Goal: Information Seeking & Learning: Find contact information

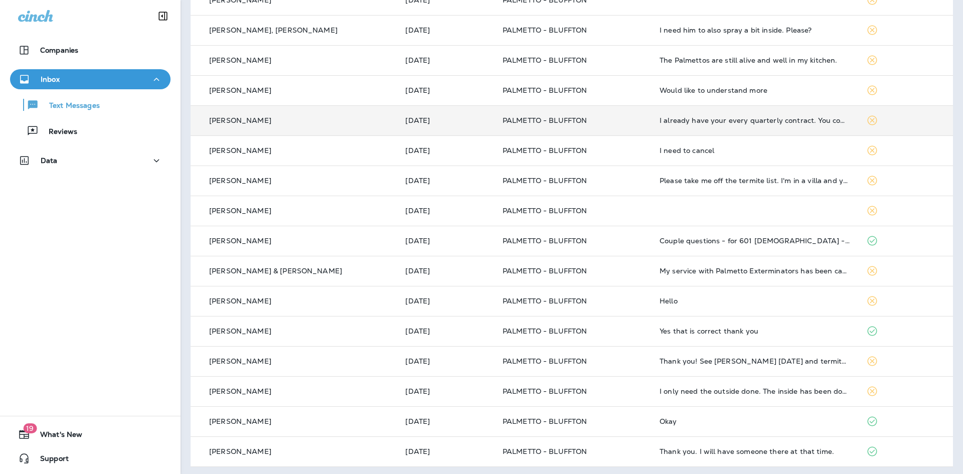
scroll to position [243, 0]
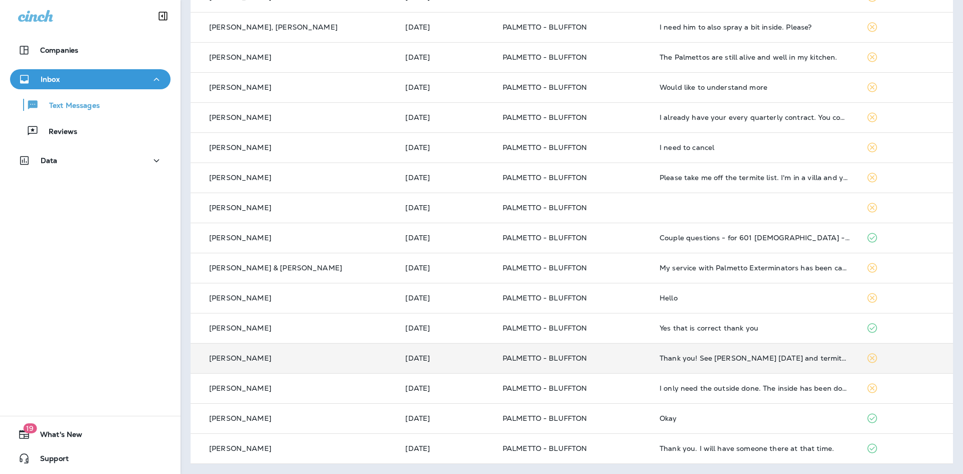
click at [715, 359] on div "Thank you! See [PERSON_NAME] [DATE] and termite guy [DATE] 😃" at bounding box center [754, 358] width 191 height 8
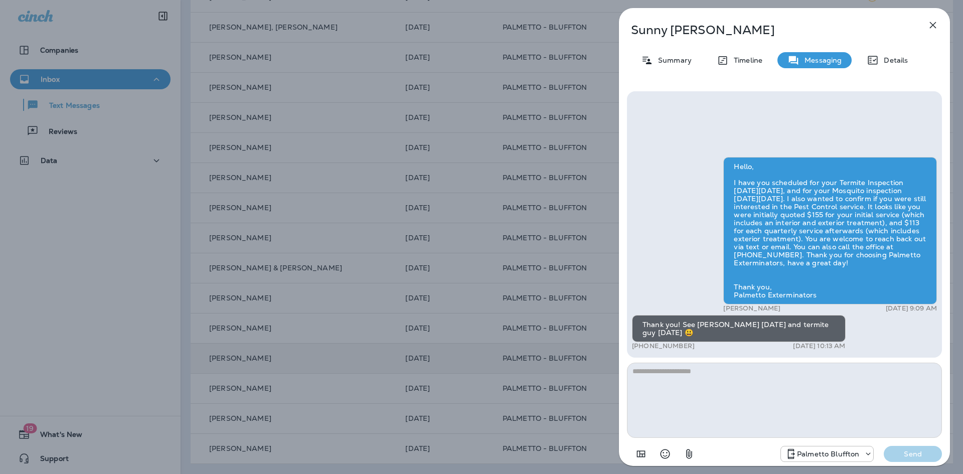
click at [934, 22] on icon "button" at bounding box center [933, 25] width 12 height 12
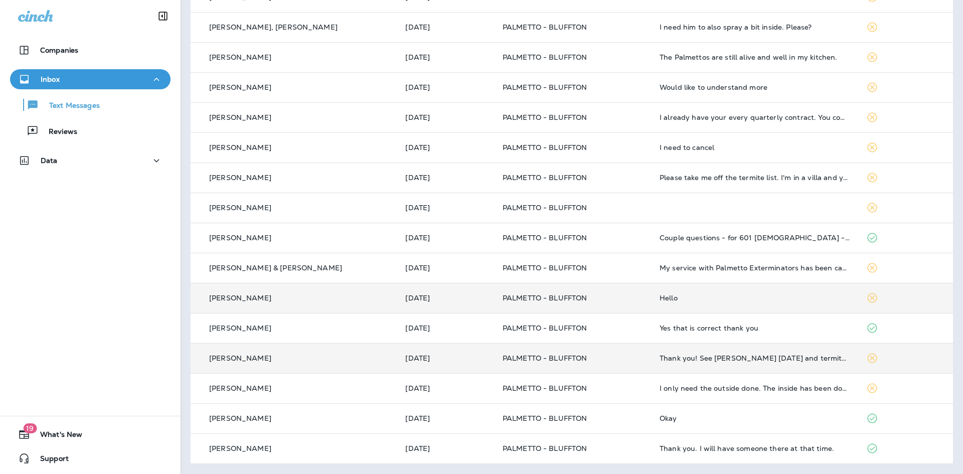
click at [793, 308] on td "Hello" at bounding box center [754, 298] width 207 height 30
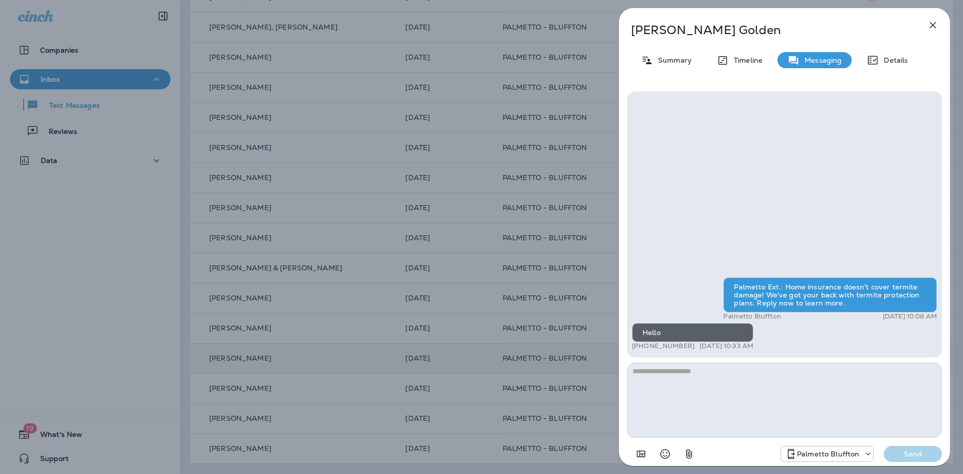
click at [934, 28] on icon "button" at bounding box center [933, 25] width 12 height 12
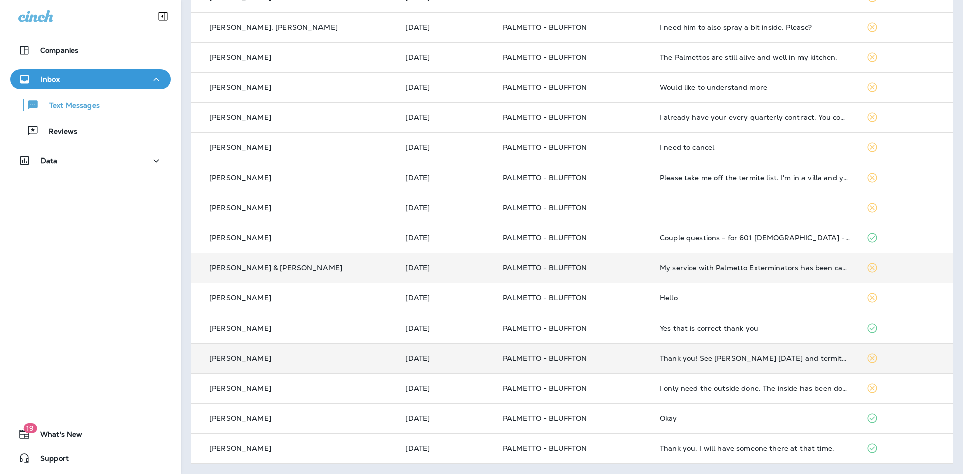
click at [828, 269] on div "My service with Palmetto Exterminators has been cancelled. Please stop texts! T…" at bounding box center [754, 268] width 191 height 8
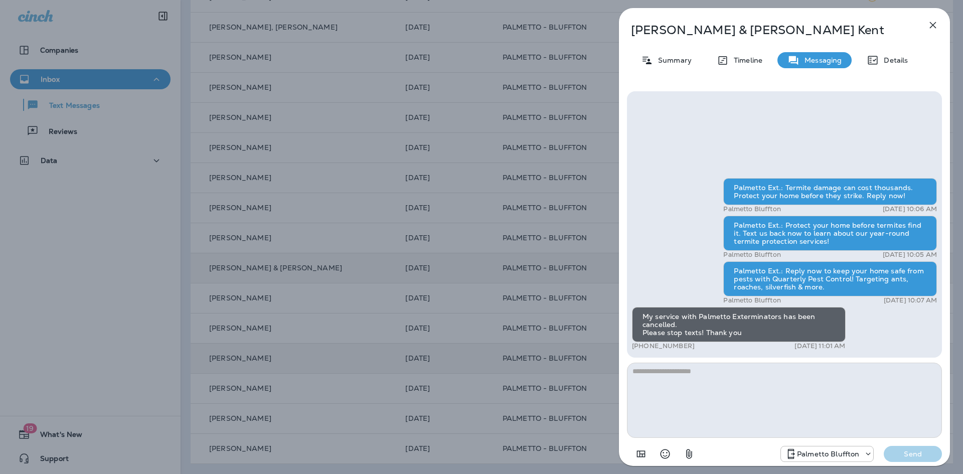
drag, startPoint x: 688, startPoint y: 347, endPoint x: 641, endPoint y: 351, distance: 47.3
click at [641, 351] on div "Palmetto Ext.: Termite damage can cost thousands. Protect your home before they…" at bounding box center [784, 265] width 305 height 175
copy p "[PHONE_NUMBER]"
